Goal: Navigation & Orientation: Find specific page/section

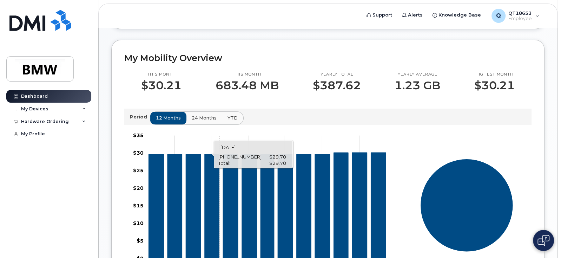
scroll to position [176, 0]
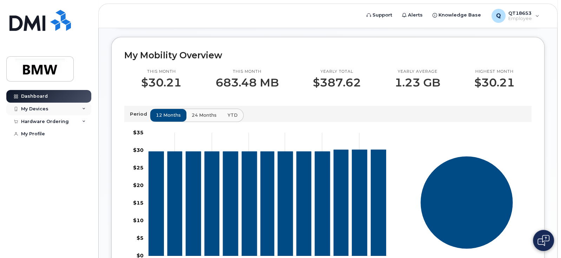
click at [48, 108] on div "My Devices" at bounding box center [48, 108] width 85 height 13
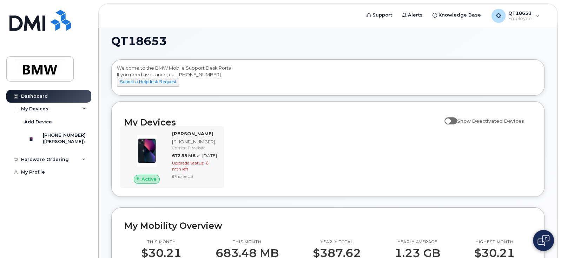
scroll to position [0, 0]
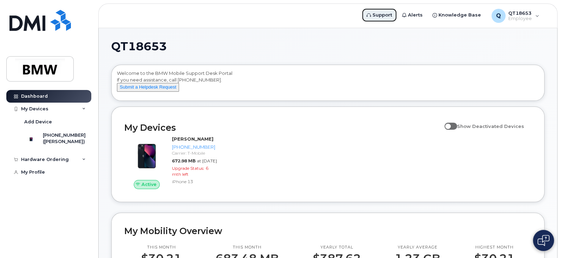
click at [397, 11] on link "Support" at bounding box center [379, 15] width 35 height 14
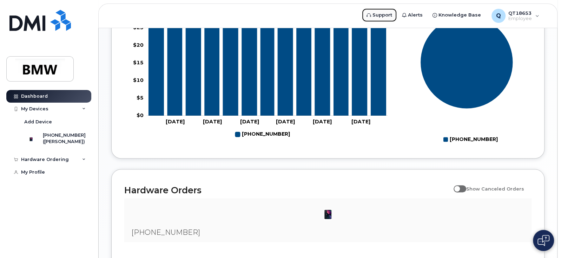
scroll to position [105, 0]
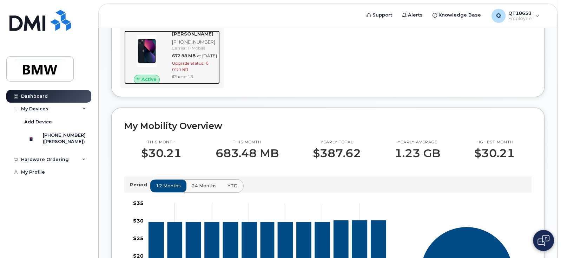
click at [190, 37] on strong "[PERSON_NAME]" at bounding box center [192, 34] width 41 height 6
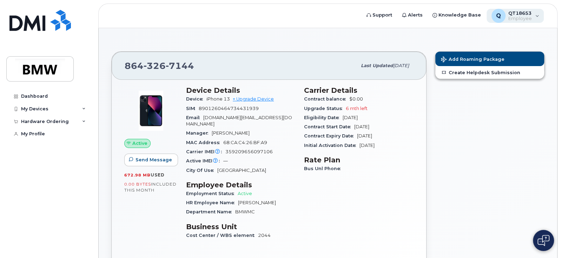
click at [522, 16] on span "Employee" at bounding box center [520, 19] width 24 height 6
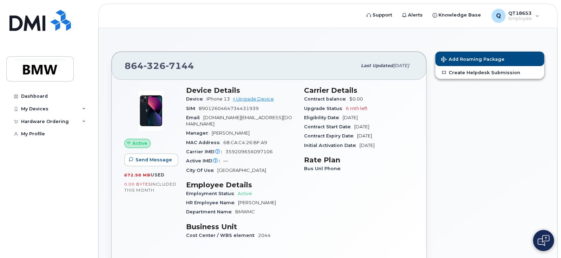
click at [532, 4] on header "Support Alerts Knowledge Base Q QT18653 Employee English Français Sign out" at bounding box center [327, 16] width 459 height 25
click at [524, 16] on span "Employee" at bounding box center [520, 19] width 24 height 6
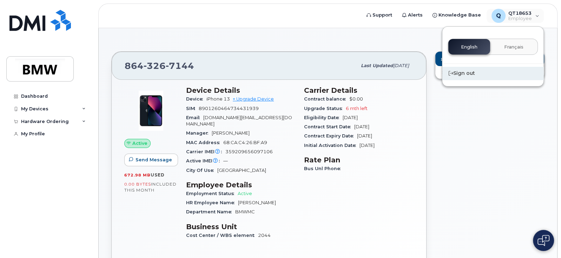
click at [474, 73] on div "Sign out" at bounding box center [492, 73] width 101 height 13
